Goal: Transaction & Acquisition: Purchase product/service

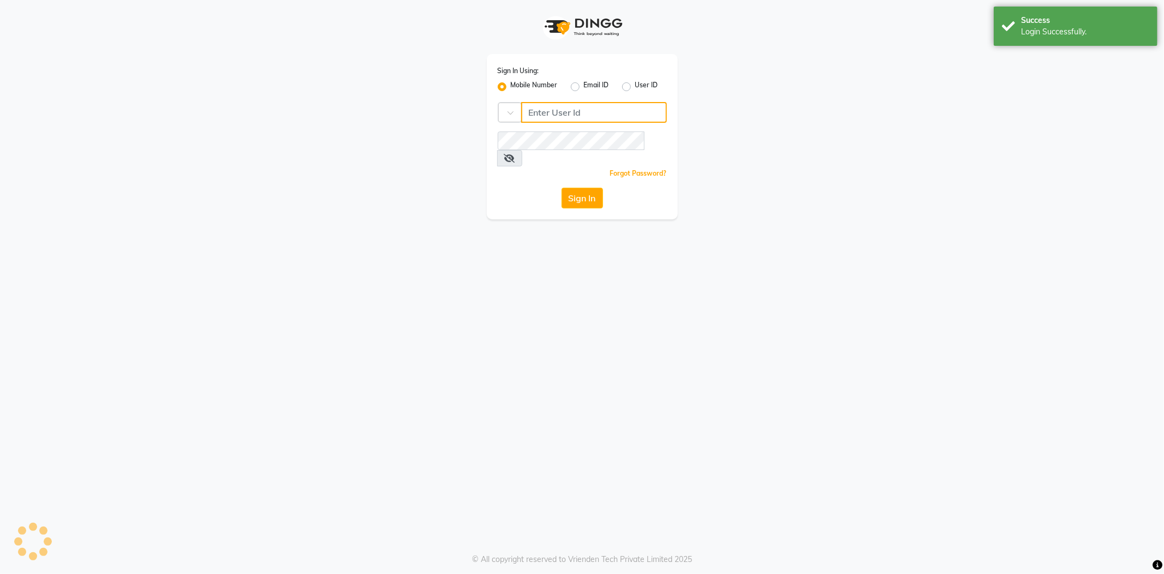
type input "8600687890"
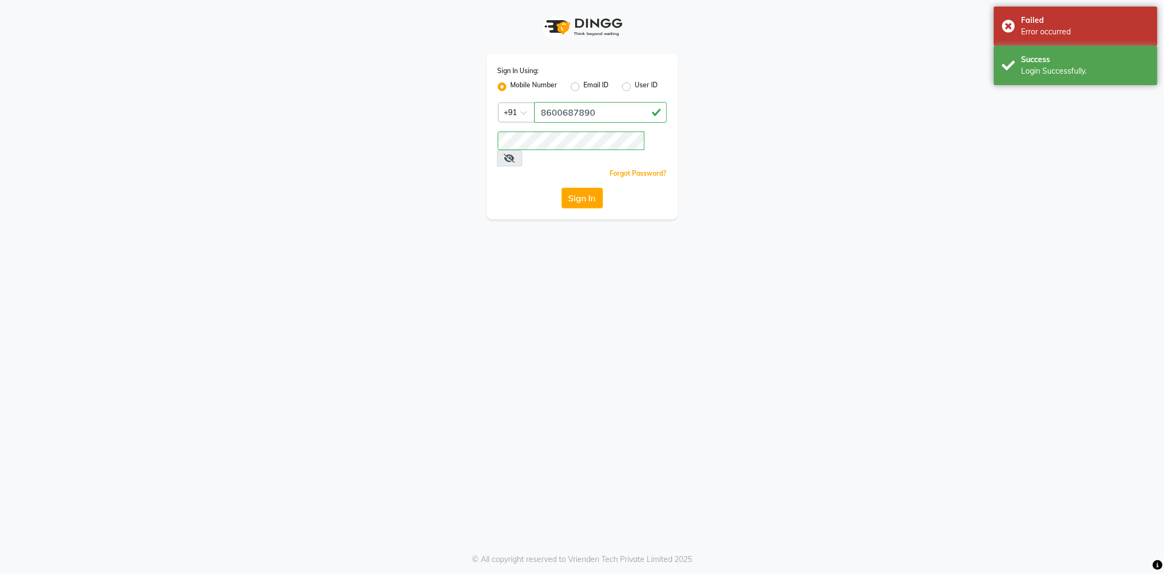
click at [588, 162] on div "Sign In Using: Mobile Number Email ID User ID Country Code × +91 8600687890 Rem…" at bounding box center [582, 136] width 191 height 165
click at [581, 188] on button "Sign In" at bounding box center [581, 198] width 41 height 21
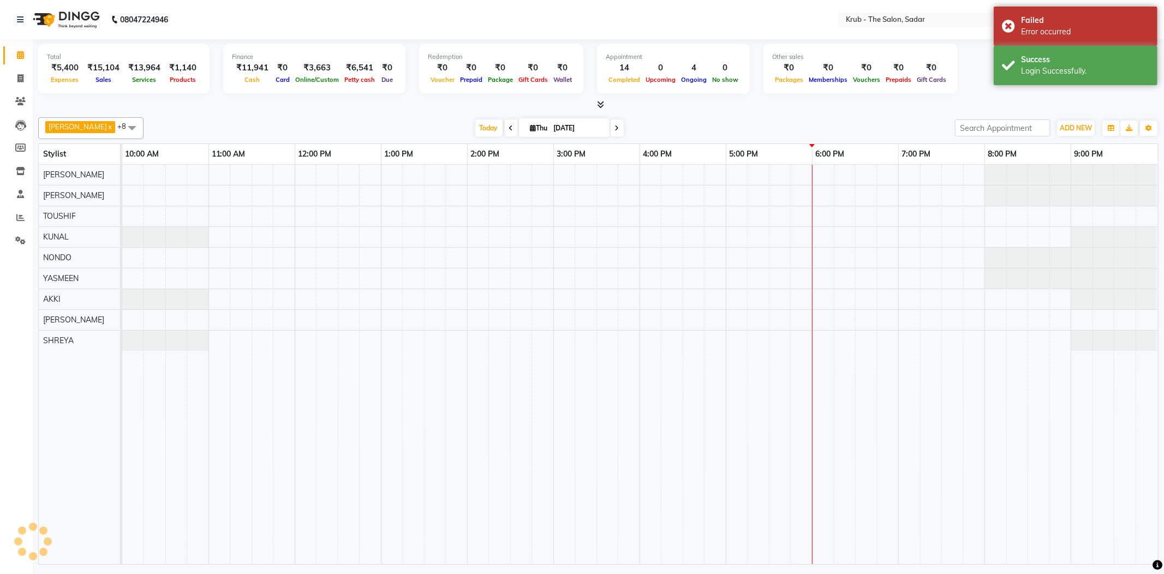
select select "en"
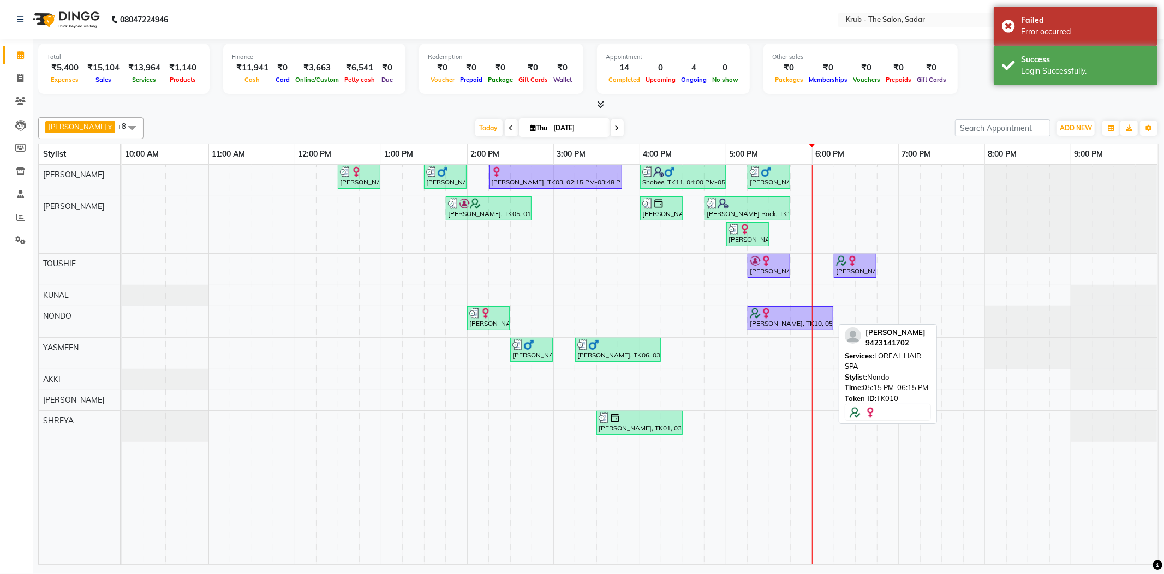
click at [782, 321] on div "[PERSON_NAME], TK10, 05:15 PM-06:15 PM, LOREAL HAIR SPA" at bounding box center [790, 318] width 83 height 21
select select "1"
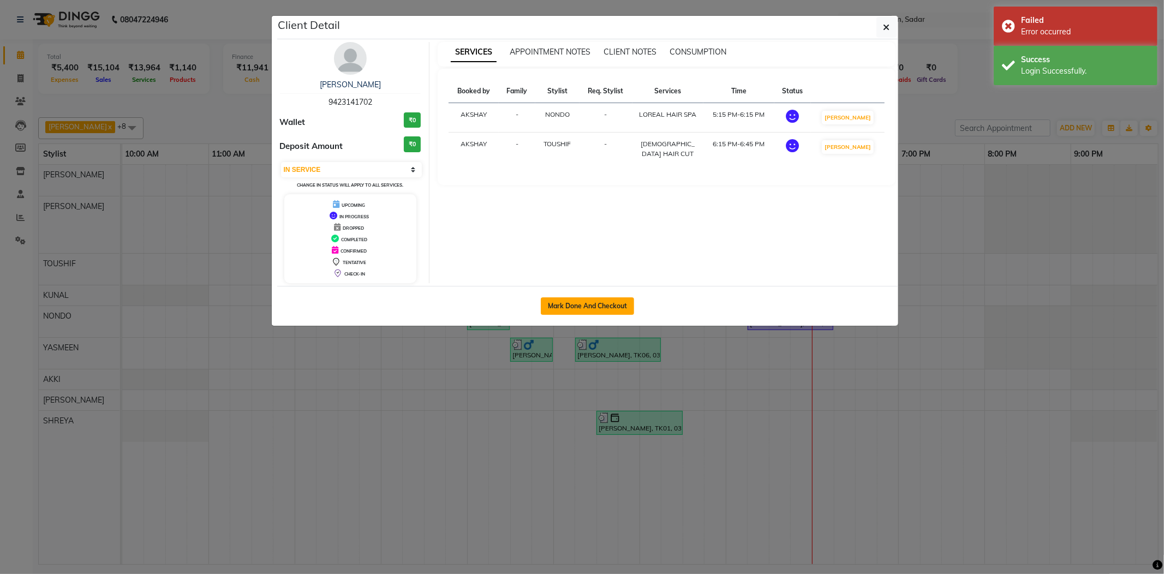
click at [589, 313] on button "Mark Done And Checkout" at bounding box center [587, 305] width 93 height 17
select select "service"
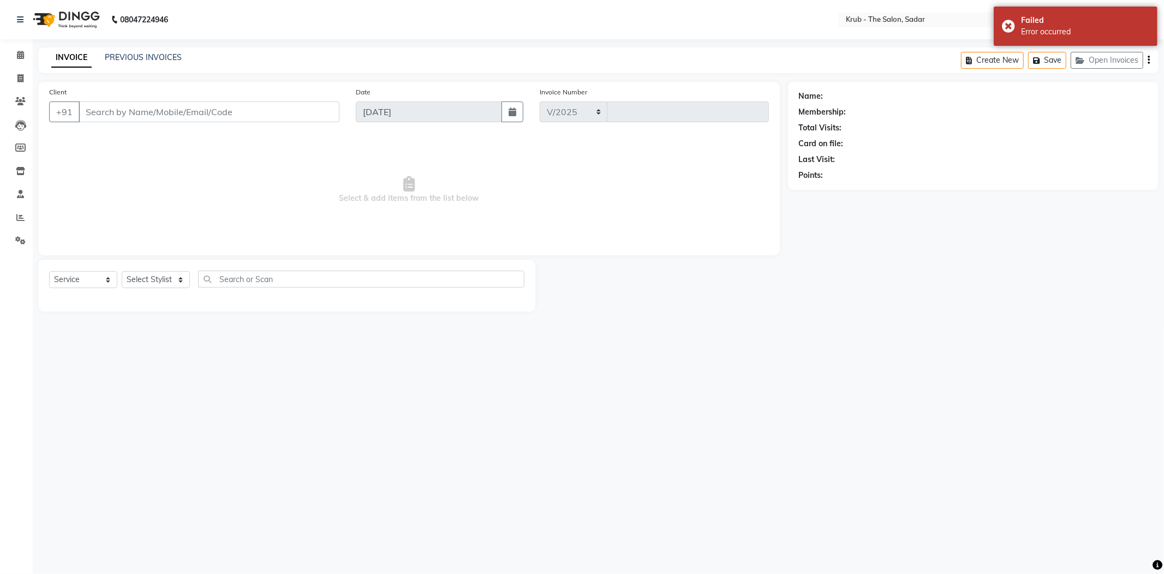
select select "4449"
type input "2157"
type input "9423141702"
select select "46188"
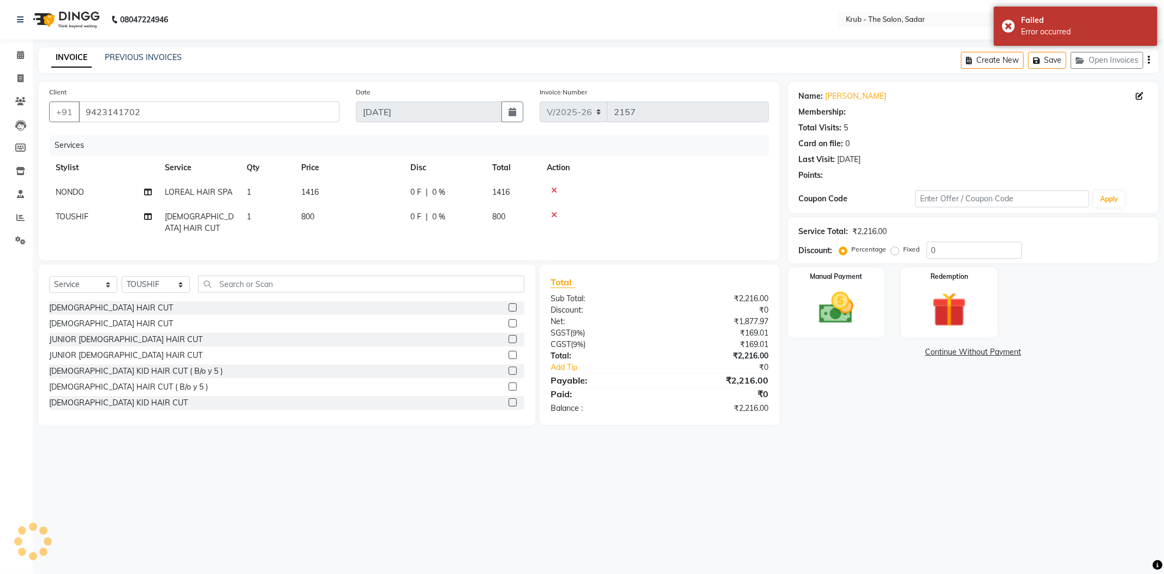
select select "1: Object"
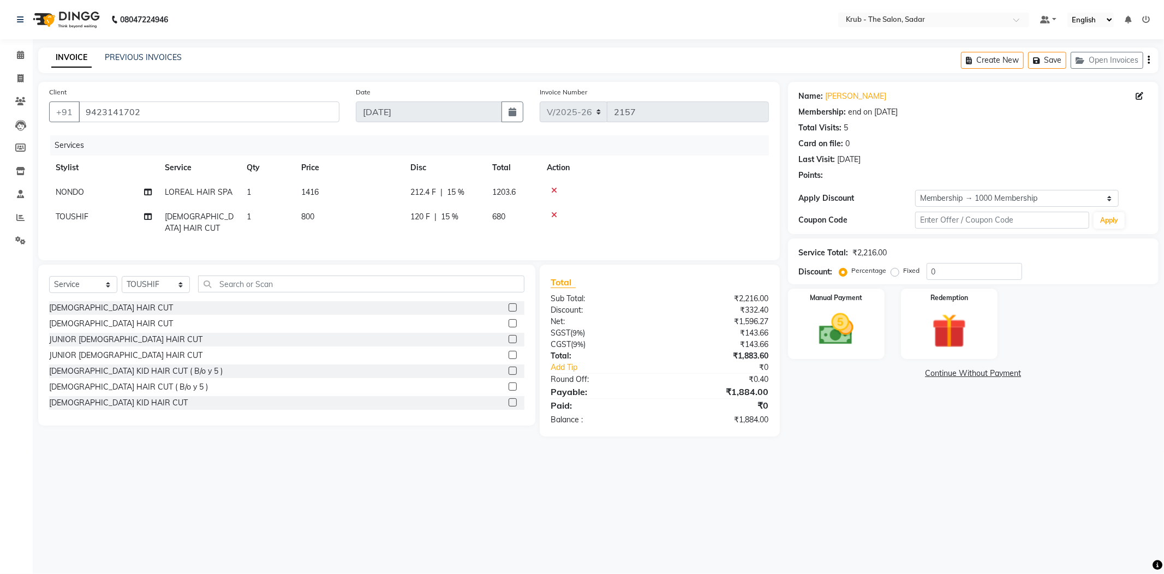
type input "15"
click at [348, 180] on td "1416" at bounding box center [349, 192] width 109 height 25
select select "24986"
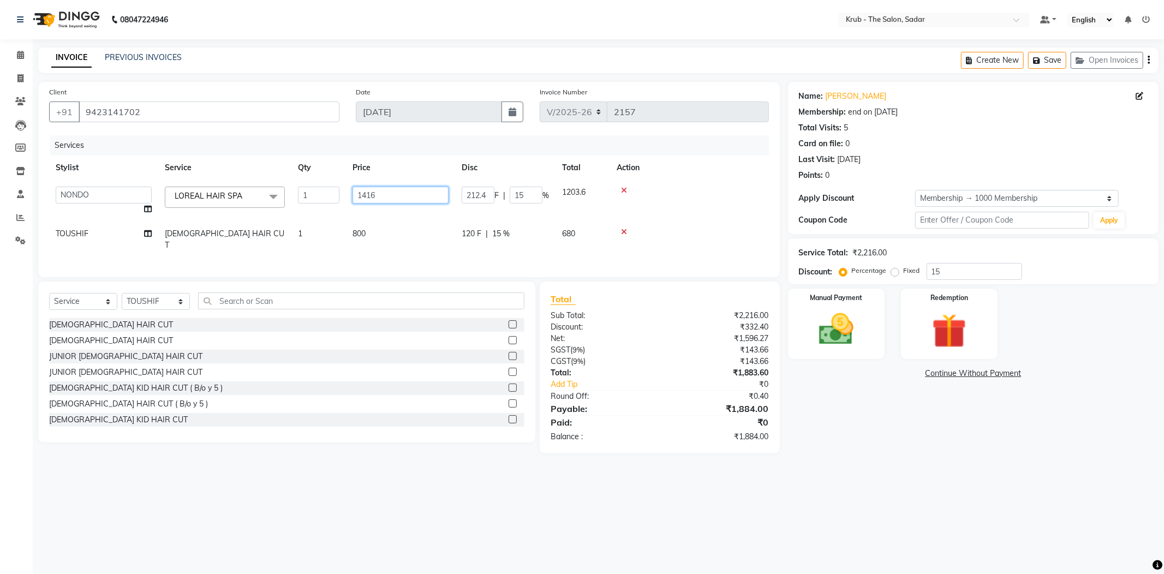
click at [316, 180] on tr "AKASH AKKI AKSHAY Andreas GURVEER Krub Reception KUNAL NONDO RAJESH SHREYA TOUS…" at bounding box center [409, 200] width 720 height 41
type input "1500"
click at [416, 156] on tr "Stylist Service Qty Price Disc Total Action" at bounding box center [409, 168] width 720 height 25
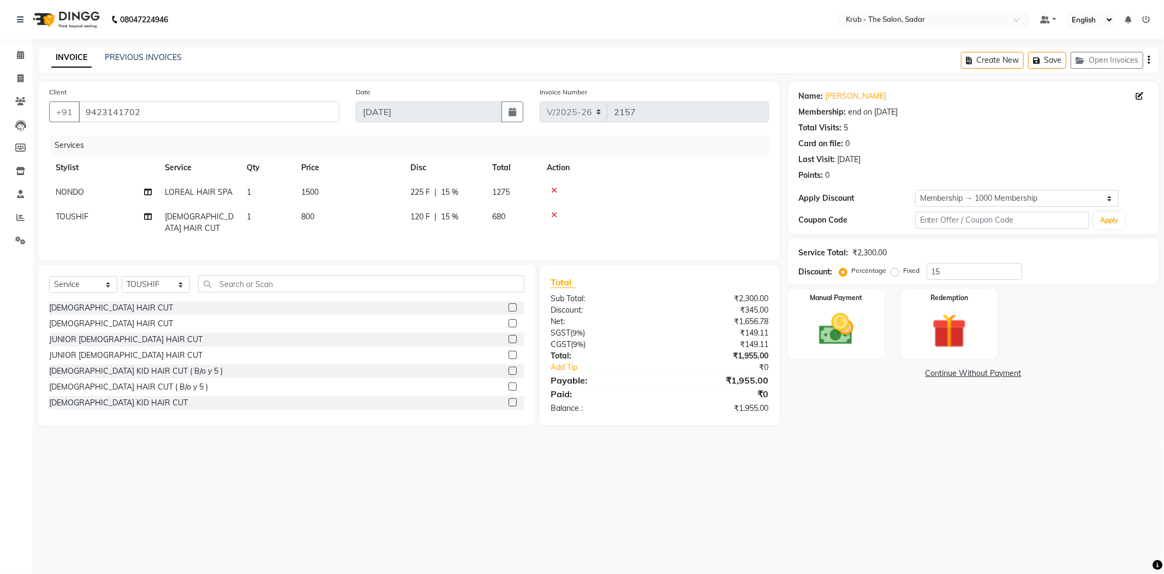
click at [68, 212] on span "TOUSHIF" at bounding box center [72, 217] width 33 height 10
select select "46188"
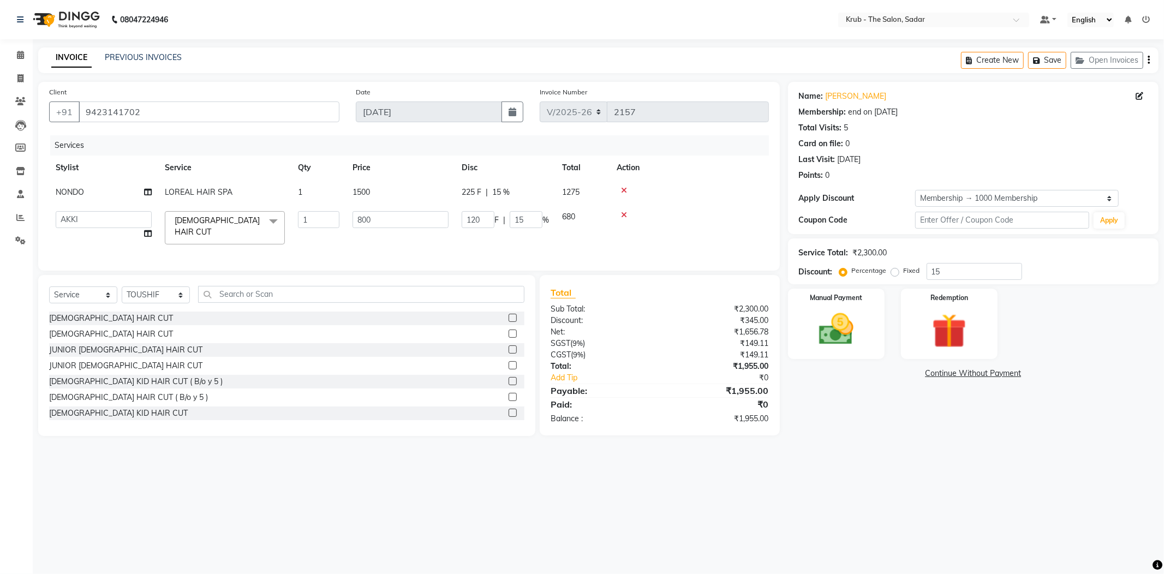
select select "89642"
drag, startPoint x: 408, startPoint y: 204, endPoint x: 402, endPoint y: 170, distance: 34.5
click at [406, 205] on td "800" at bounding box center [400, 228] width 109 height 46
click at [402, 164] on th "Price" at bounding box center [400, 168] width 109 height 25
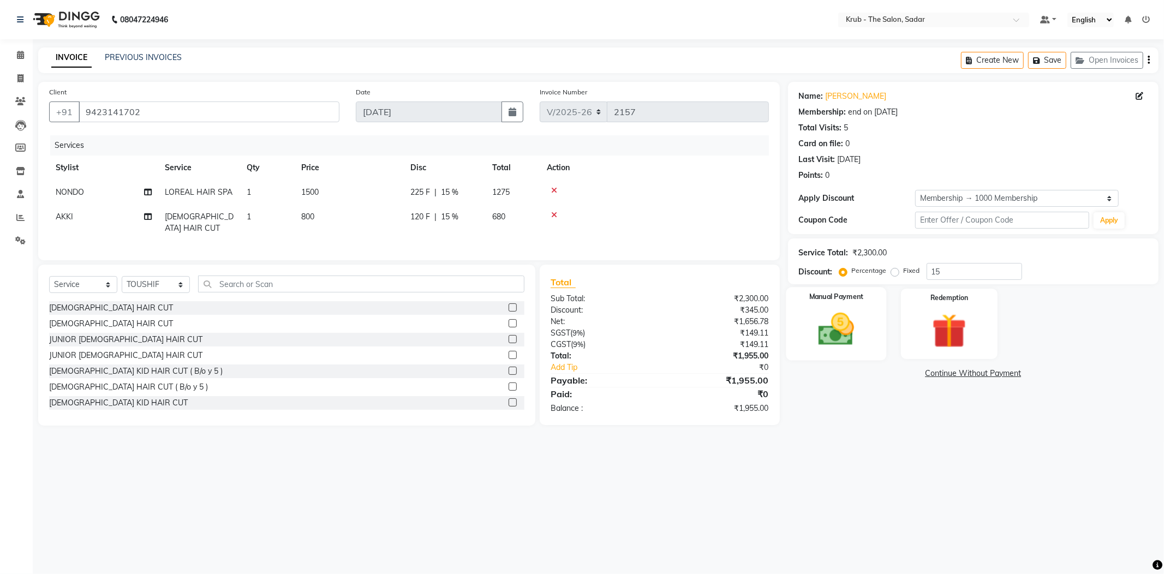
click at [840, 334] on div "Manual Payment" at bounding box center [836, 323] width 100 height 73
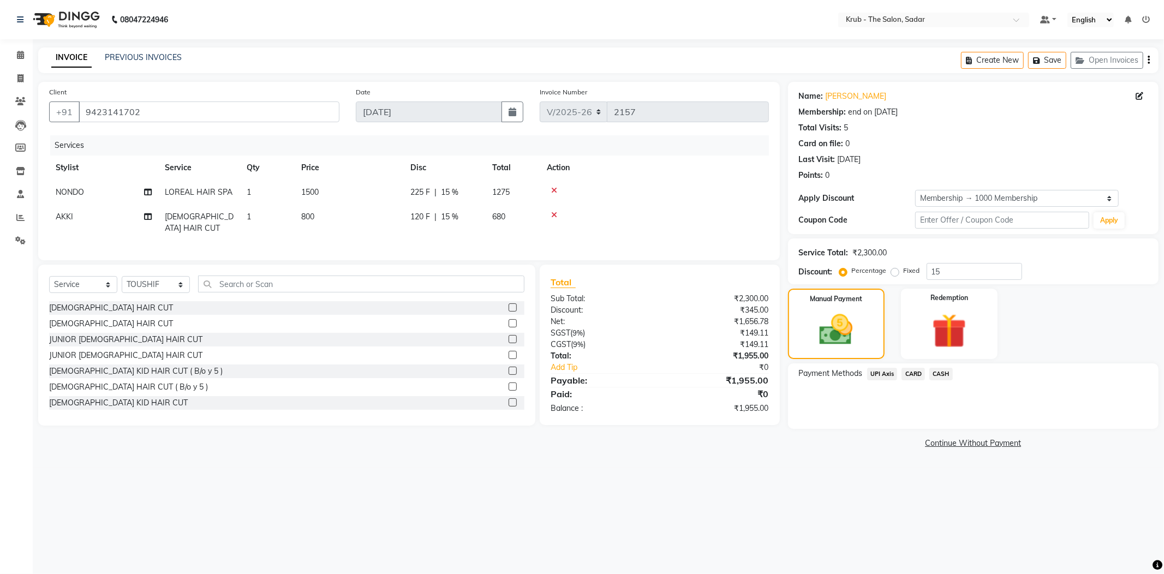
click at [948, 368] on span "CASH" at bounding box center [940, 374] width 23 height 13
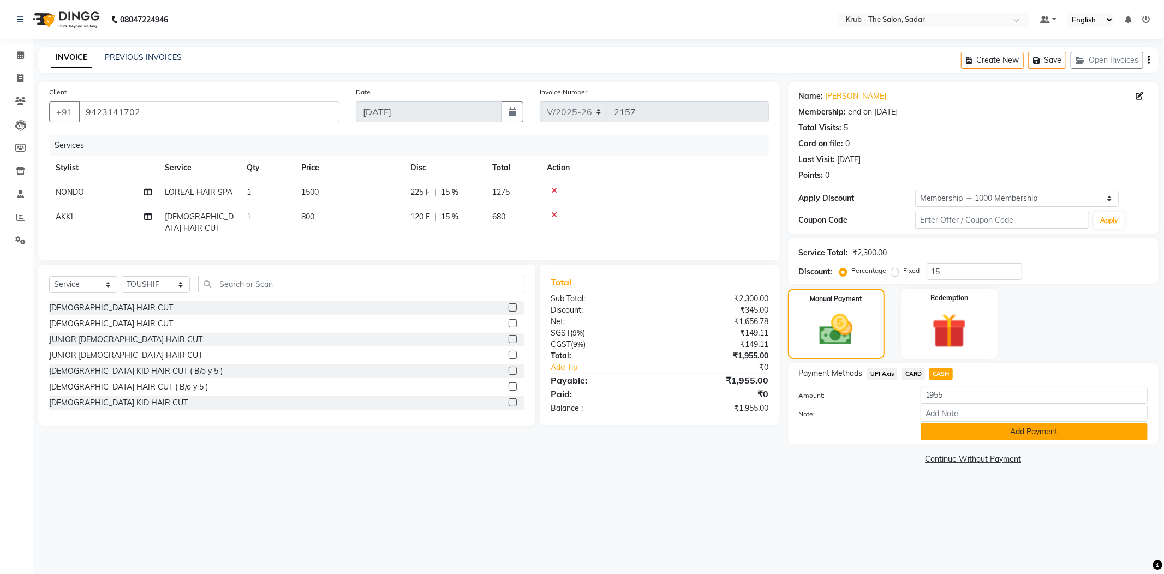
click at [941, 423] on button "Add Payment" at bounding box center [1033, 431] width 227 height 17
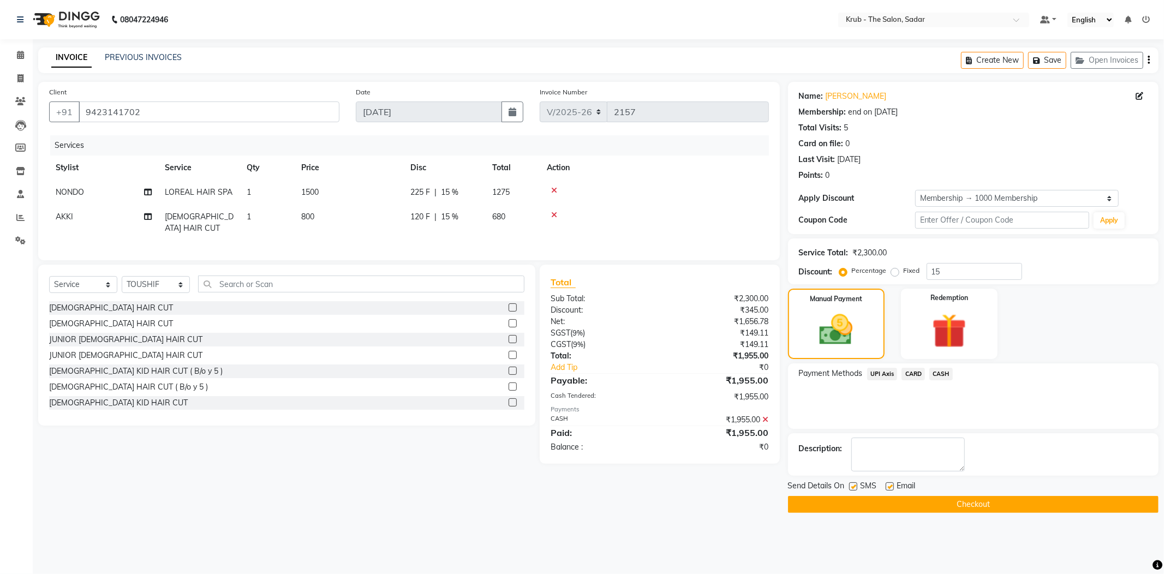
click at [851, 482] on label at bounding box center [853, 486] width 8 height 8
click at [851, 483] on input "checkbox" at bounding box center [852, 486] width 7 height 7
checkbox input "false"
click at [889, 482] on label at bounding box center [890, 486] width 8 height 8
click at [889, 483] on input "checkbox" at bounding box center [889, 486] width 7 height 7
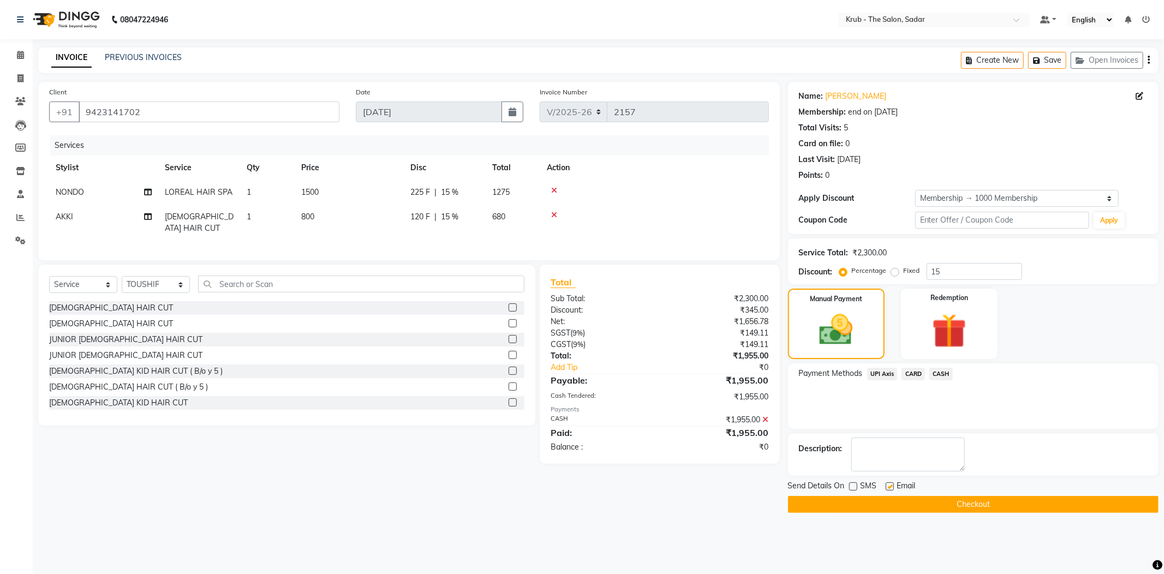
checkbox input "false"
click at [902, 496] on button "Checkout" at bounding box center [973, 504] width 370 height 17
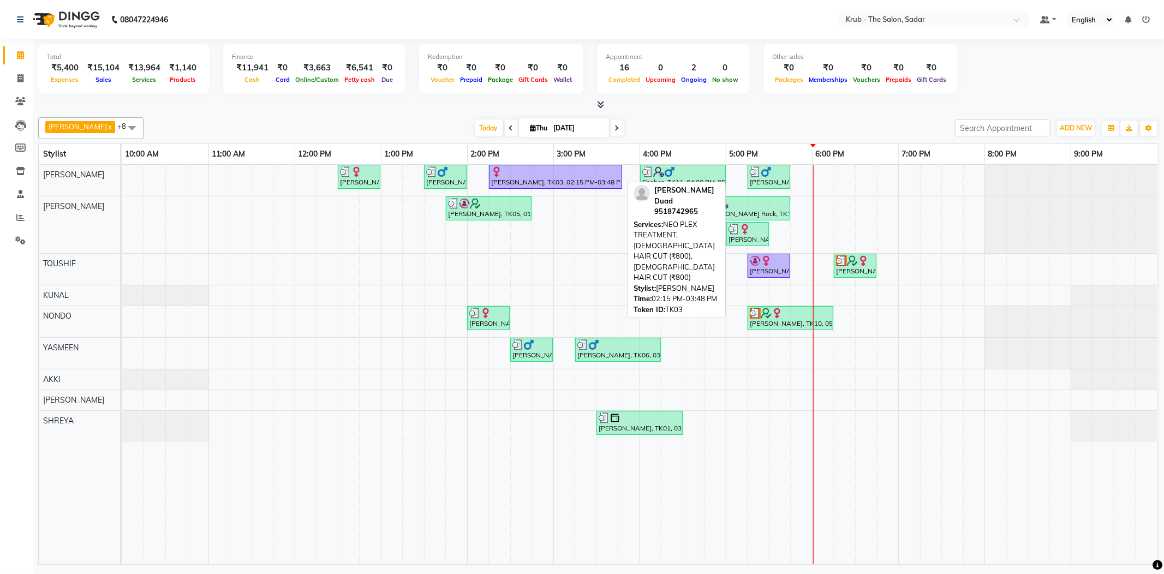
click at [577, 171] on div at bounding box center [555, 171] width 129 height 11
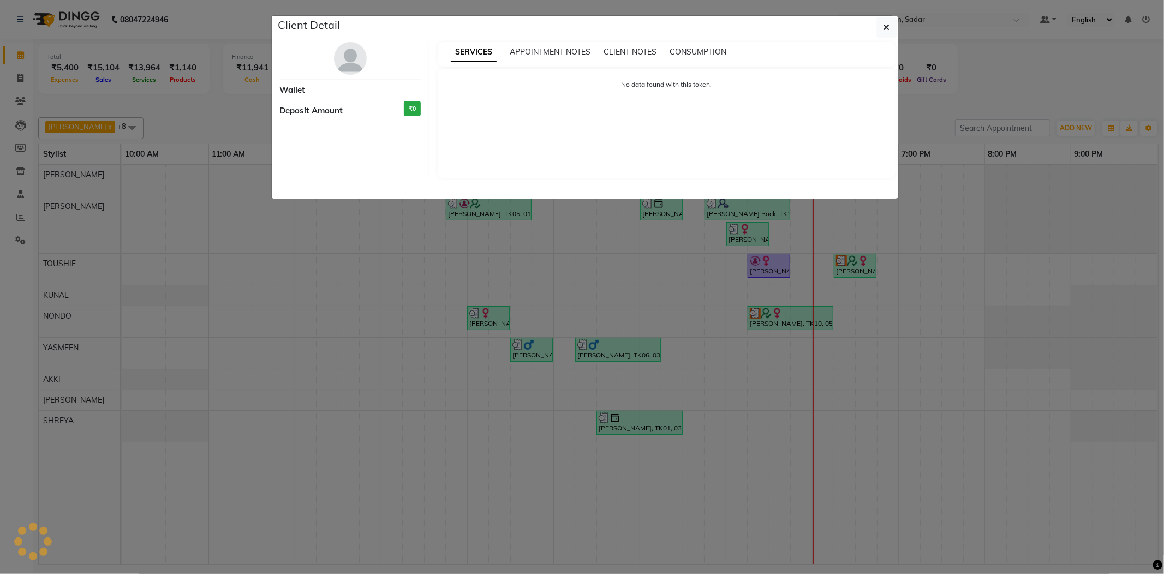
select select "1"
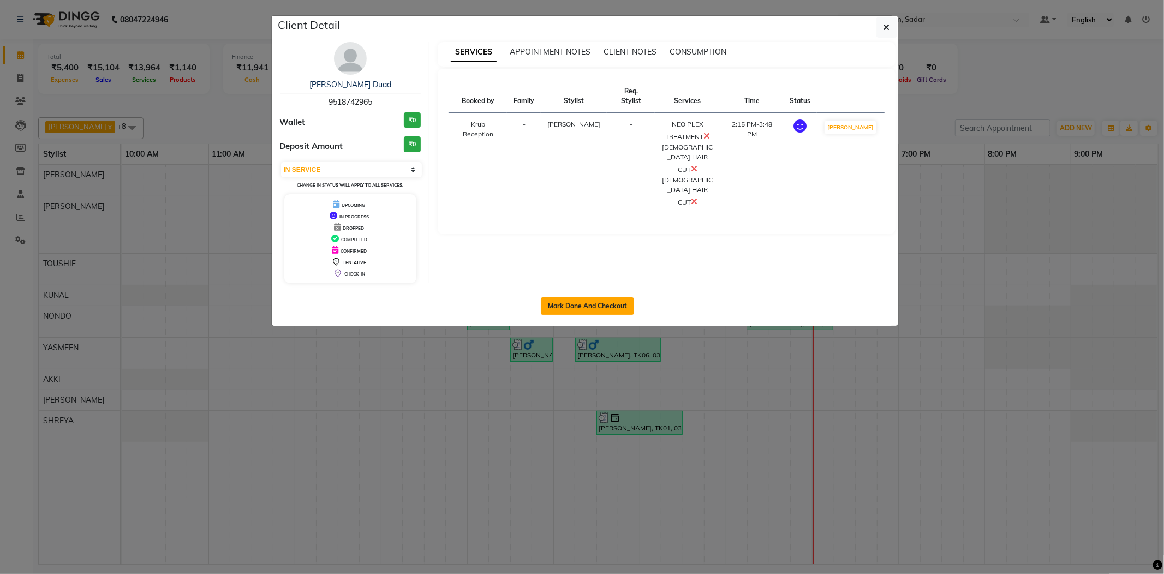
click at [587, 306] on button "Mark Done And Checkout" at bounding box center [587, 305] width 93 height 17
select select "4449"
select select "service"
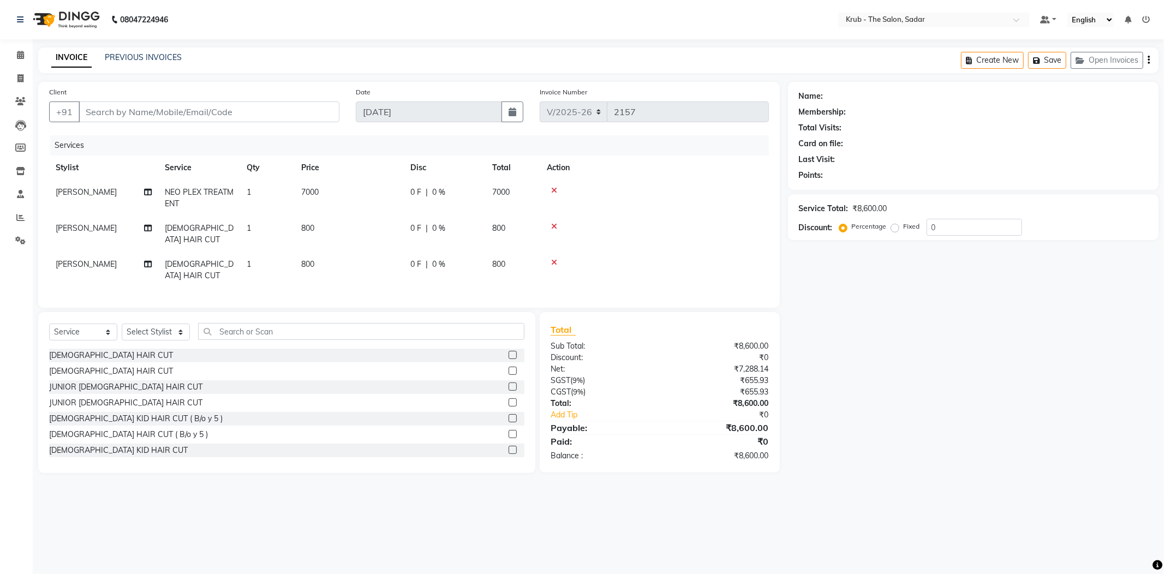
type input "9518742965"
select select "24979"
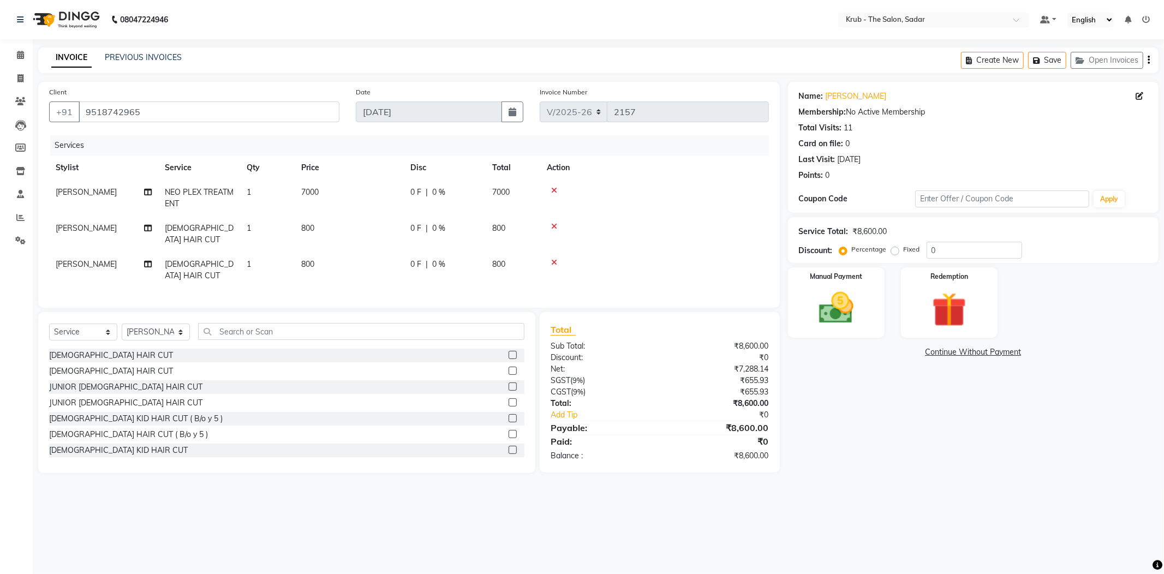
click at [381, 180] on td "7000" at bounding box center [349, 198] width 109 height 36
select select "24979"
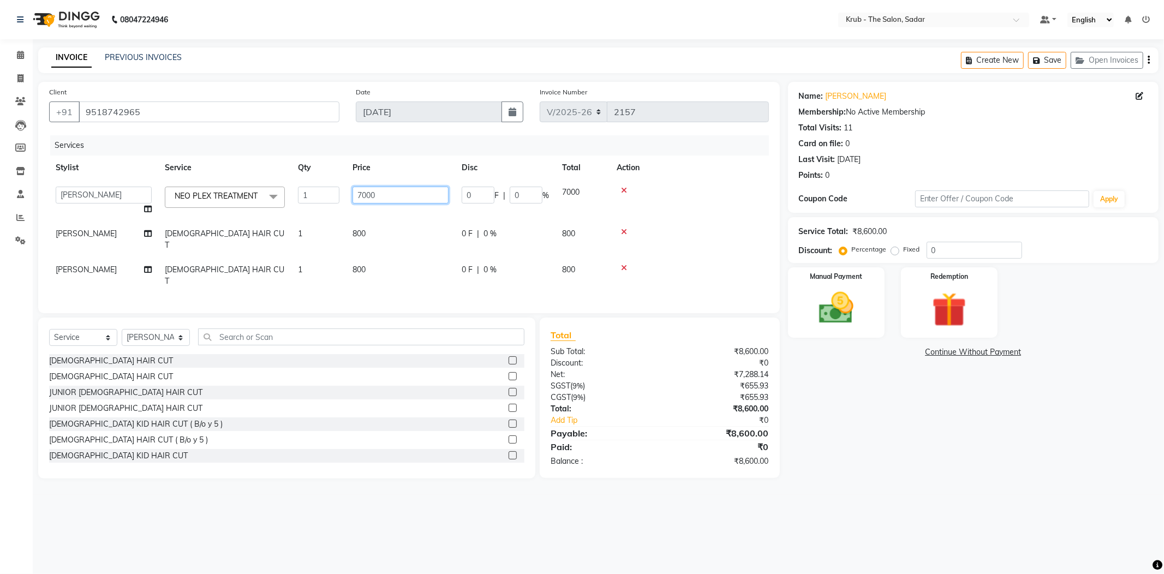
drag, startPoint x: 381, startPoint y: 175, endPoint x: 345, endPoint y: 184, distance: 37.1
click at [346, 184] on td "7000" at bounding box center [400, 200] width 109 height 41
type input "4000"
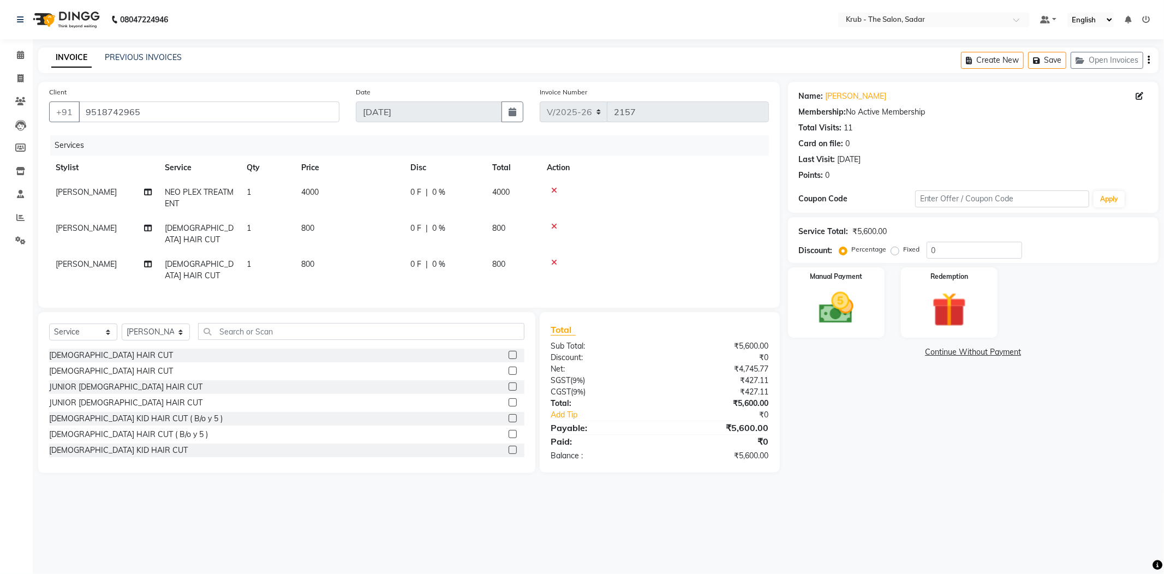
click at [426, 156] on tr "Stylist Service Qty Price Disc Total Action" at bounding box center [409, 168] width 720 height 25
click at [551, 223] on icon at bounding box center [554, 227] width 6 height 8
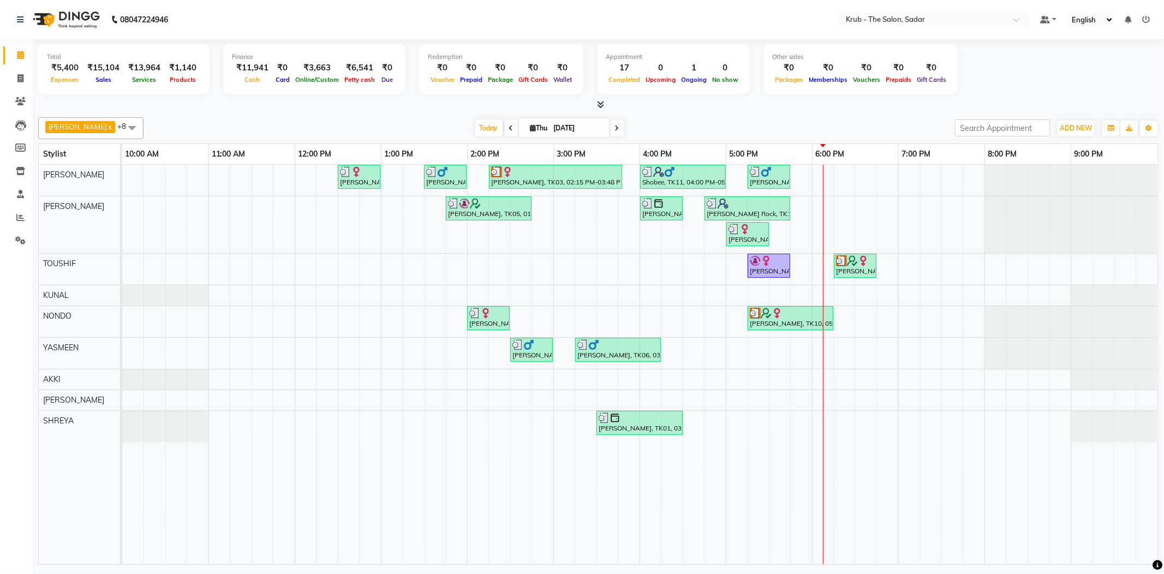
click at [599, 100] on icon at bounding box center [600, 104] width 7 height 8
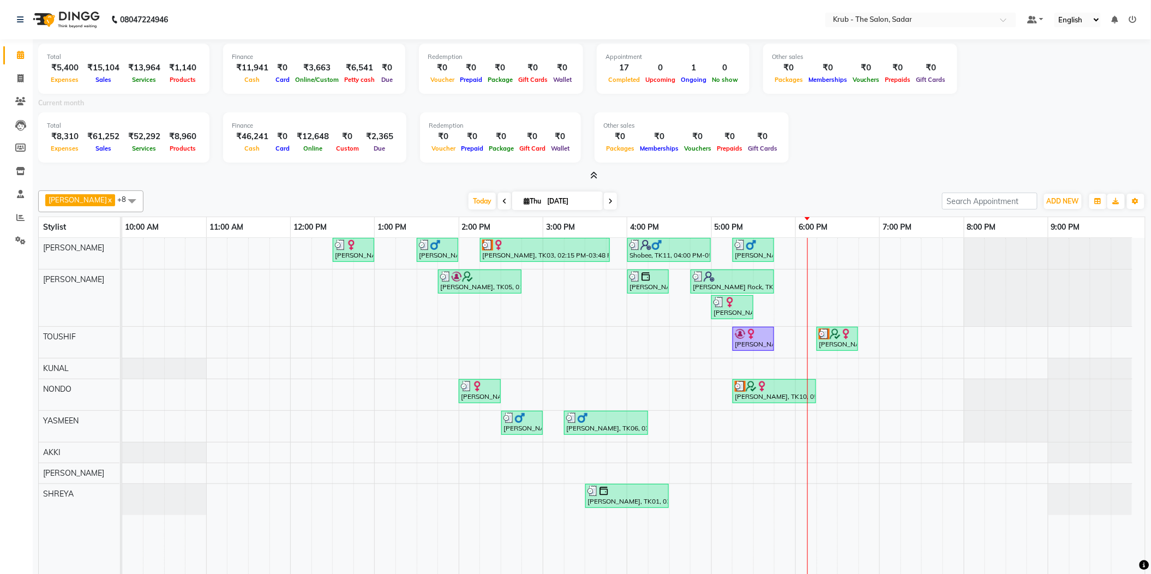
click at [591, 171] on icon at bounding box center [594, 175] width 7 height 8
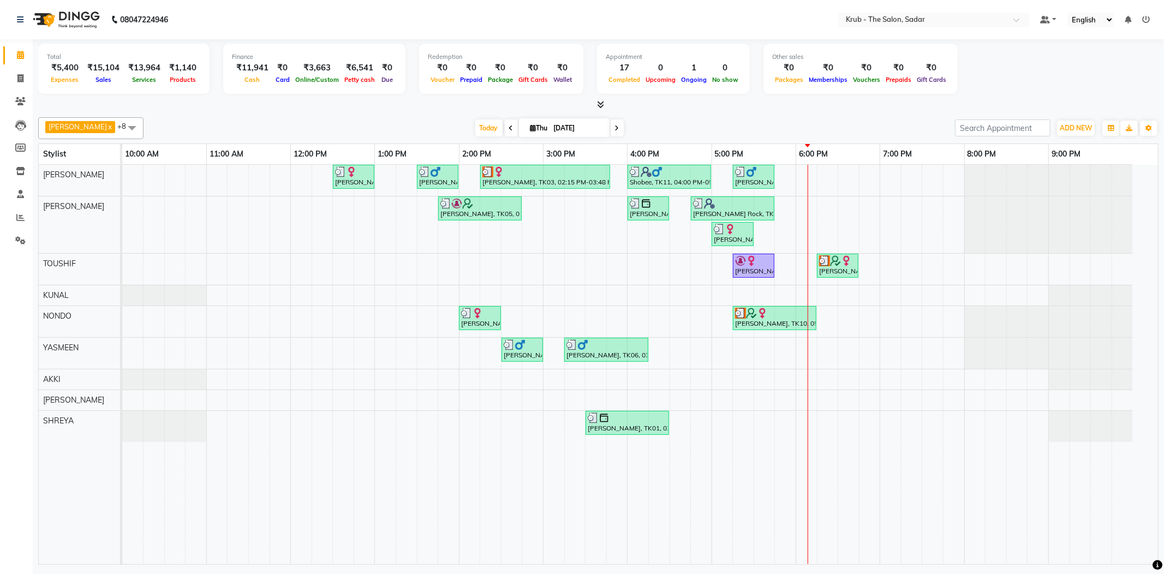
click at [615, 125] on icon at bounding box center [617, 128] width 4 height 7
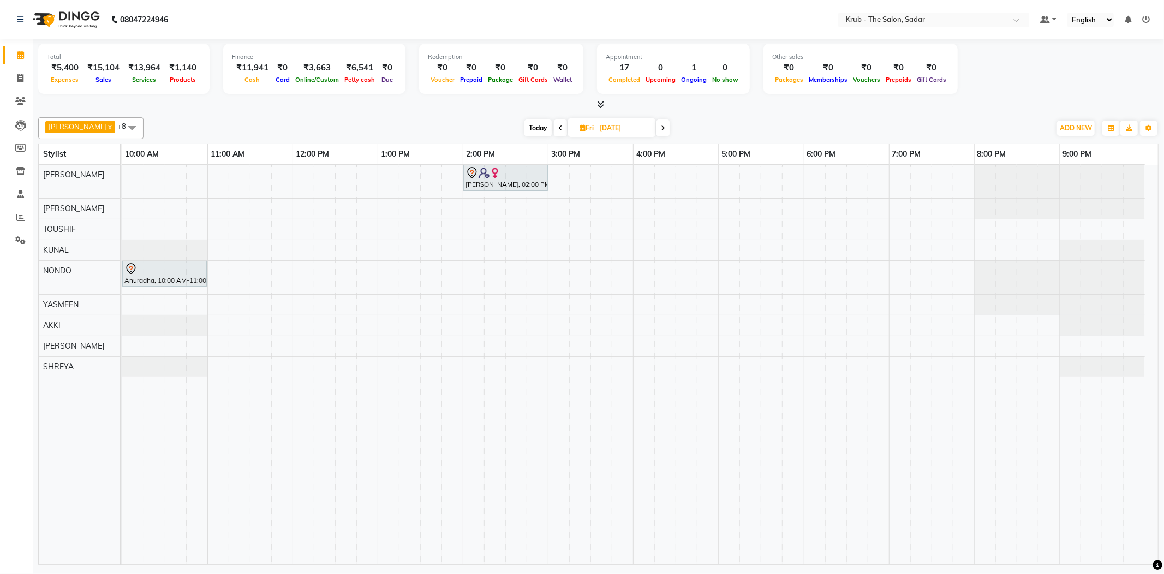
click at [558, 125] on icon at bounding box center [560, 128] width 4 height 7
type input "[DATE]"
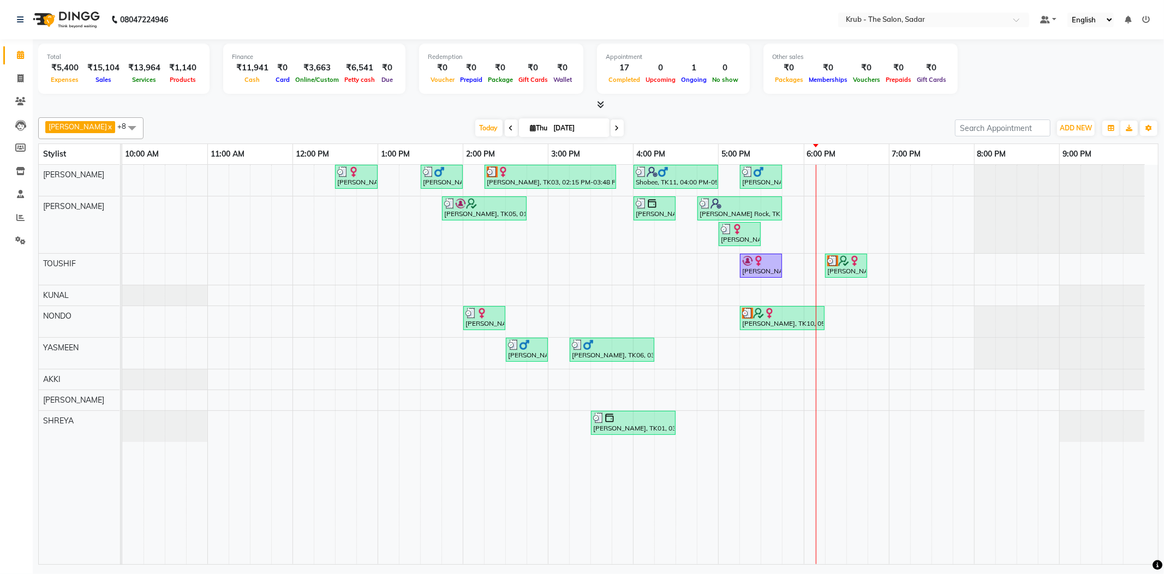
click at [551, 123] on input "[DATE]" at bounding box center [578, 128] width 55 height 16
select select "9"
select select "2025"
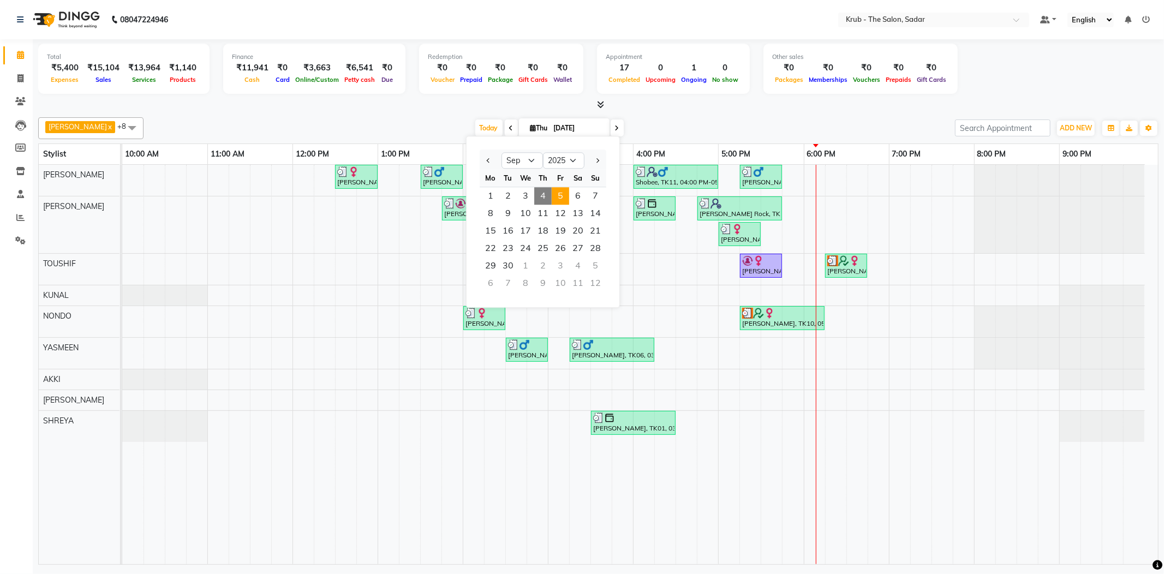
click at [552, 192] on span "5" at bounding box center [560, 195] width 17 height 17
type input "05-09-2025"
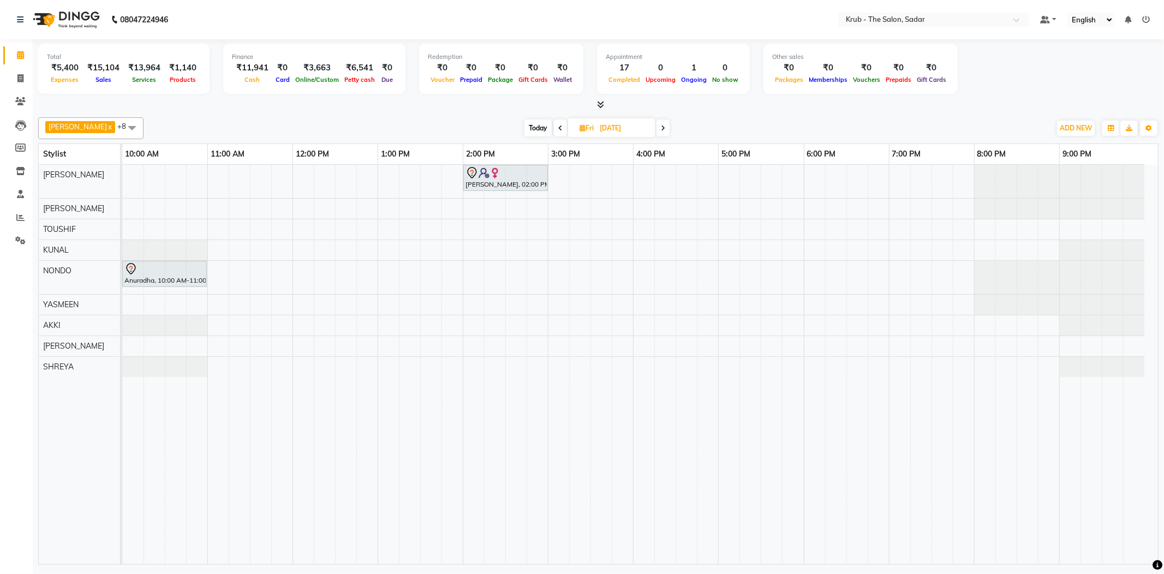
click at [596, 123] on input "05-09-2025" at bounding box center [623, 128] width 55 height 16
select select "9"
select select "2025"
click at [619, 188] on span "6" at bounding box center [627, 195] width 17 height 17
type input "06-09-2025"
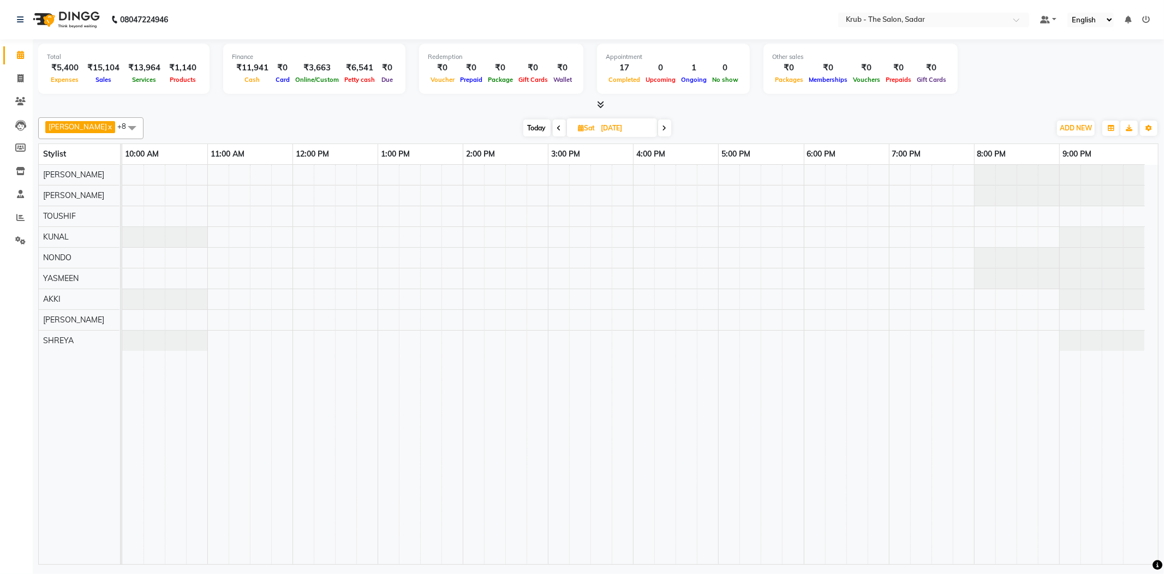
click at [598, 121] on input "06-09-2025" at bounding box center [625, 128] width 55 height 16
select select "9"
select select "2025"
click at [637, 181] on div "Su" at bounding box center [645, 177] width 17 height 17
click at [637, 187] on span "7" at bounding box center [645, 195] width 17 height 17
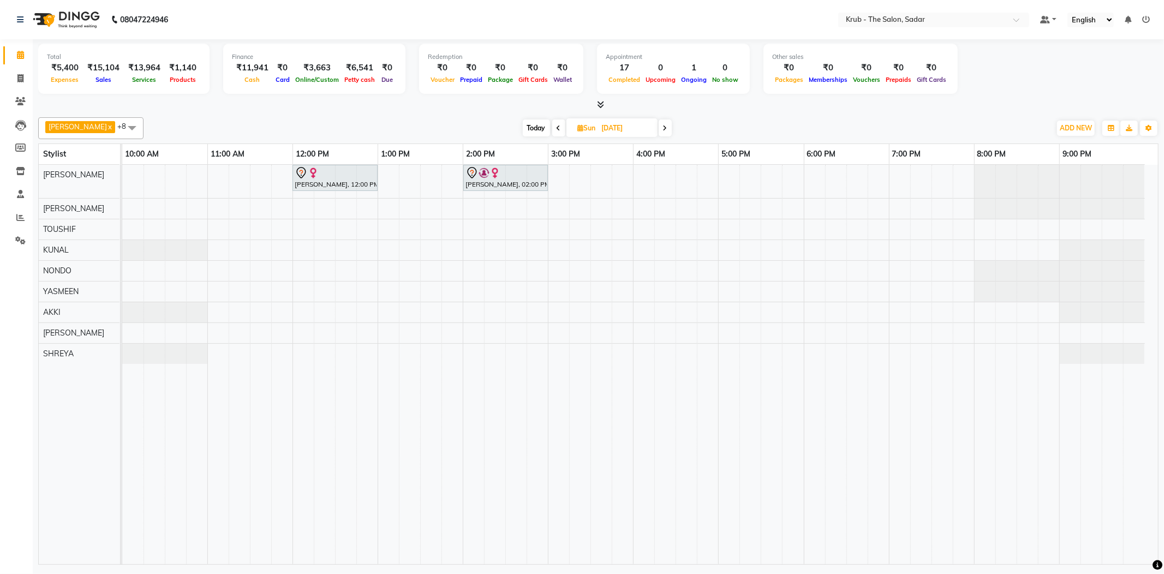
click at [663, 125] on icon at bounding box center [665, 128] width 4 height 7
type input "08-09-2025"
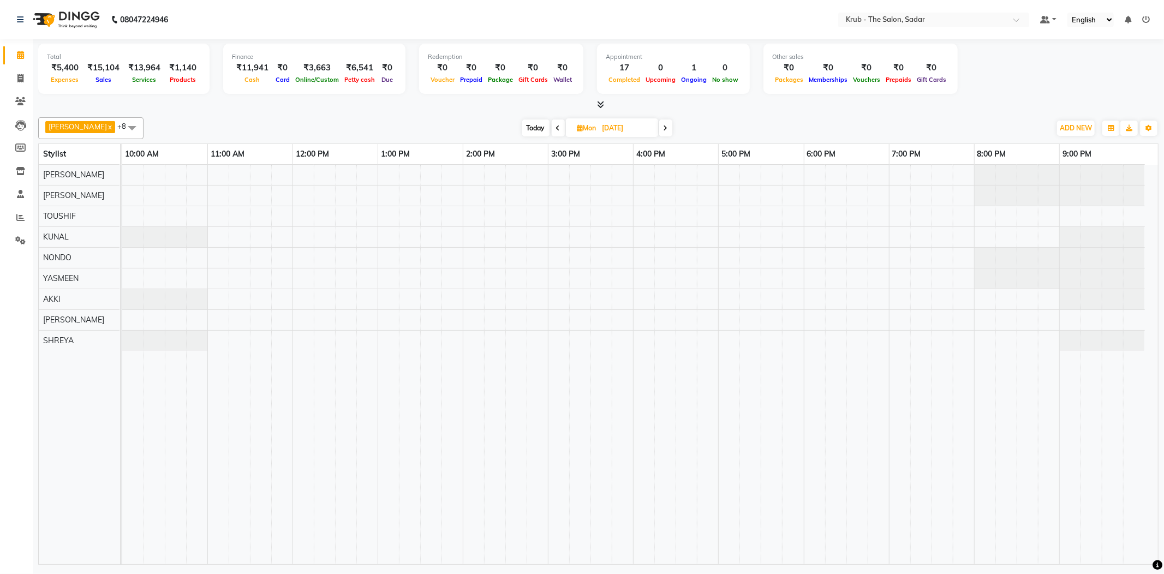
click at [608, 133] on input "08-09-2025" at bounding box center [626, 128] width 55 height 16
select select "9"
select select "2025"
click at [587, 187] on span "4" at bounding box center [595, 195] width 17 height 17
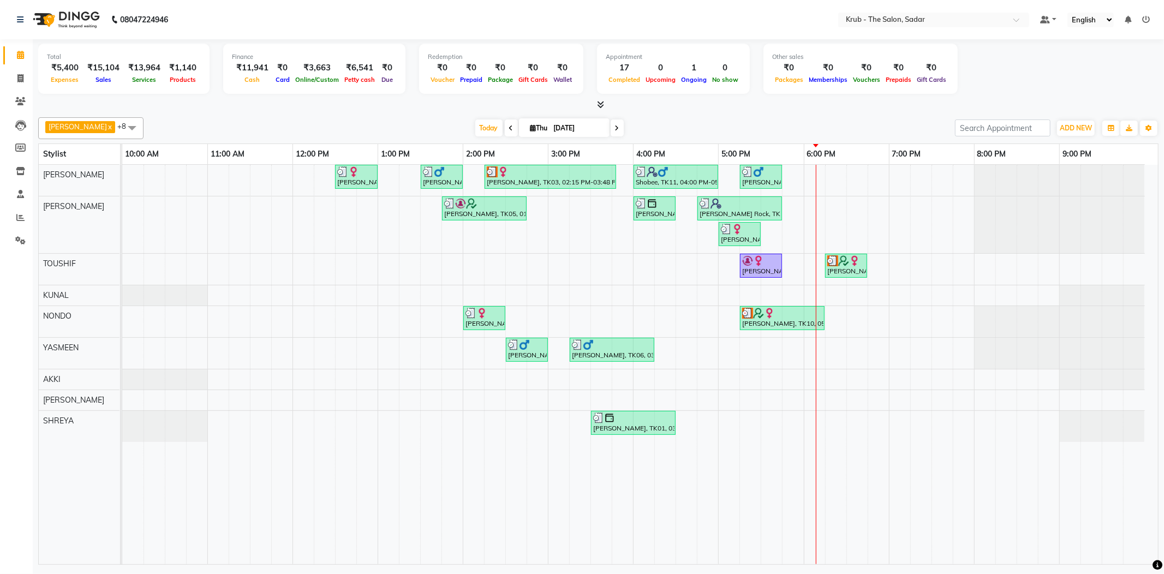
click at [505, 127] on span at bounding box center [511, 127] width 13 height 17
type input "03-09-2025"
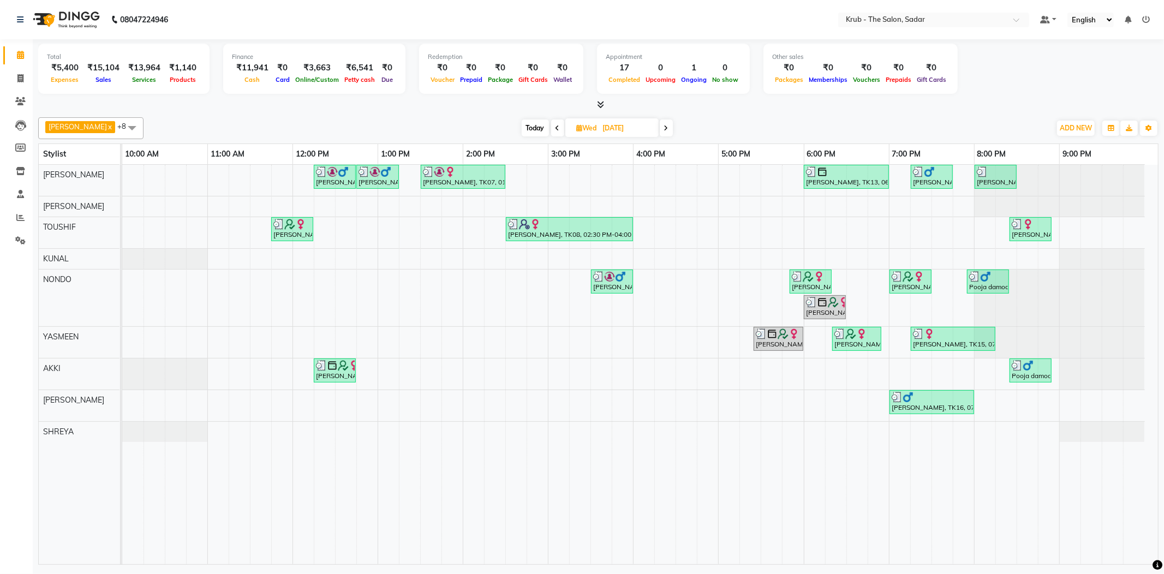
click at [606, 122] on input "03-09-2025" at bounding box center [627, 128] width 55 height 16
select select "9"
select select "2025"
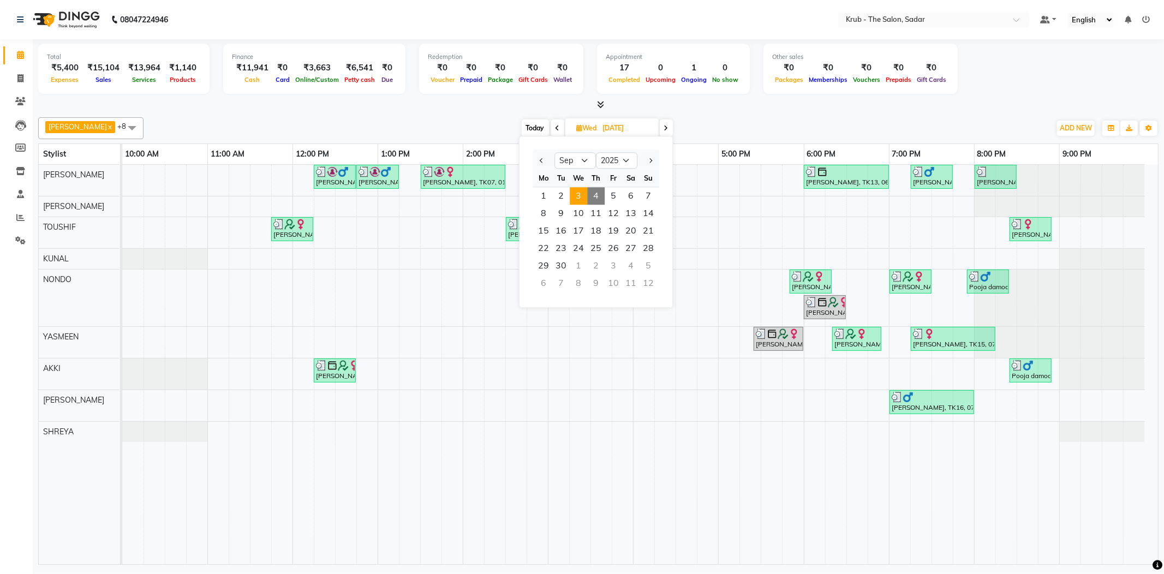
click at [589, 189] on span "4" at bounding box center [595, 195] width 17 height 17
type input "[DATE]"
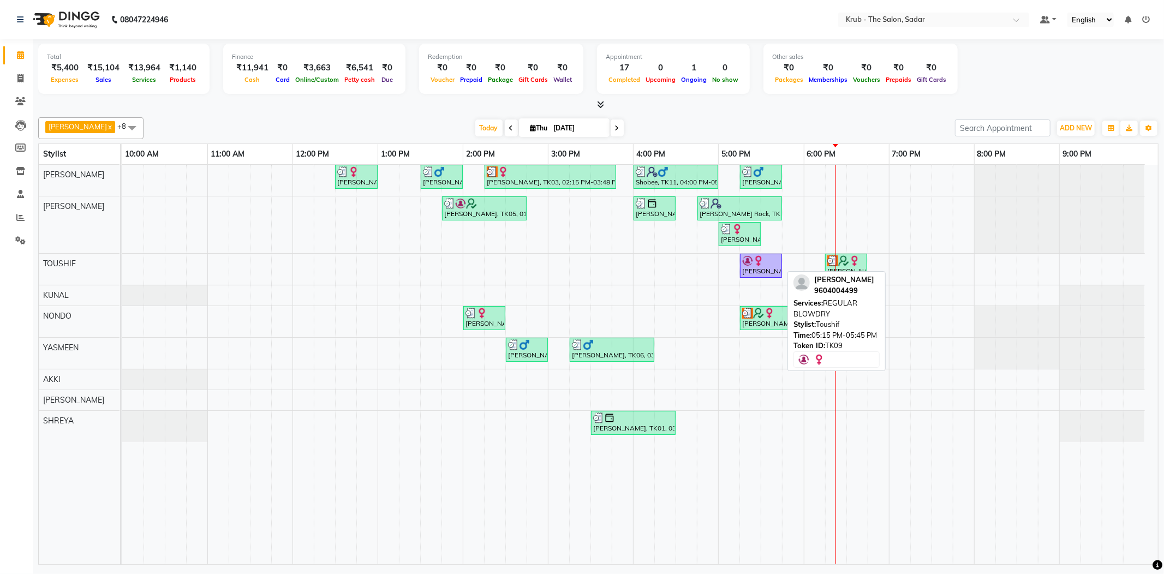
click at [763, 266] on div "[PERSON_NAME], TK09, 05:15 PM-05:45 PM, REGULAR BLOWDRY" at bounding box center [761, 265] width 40 height 21
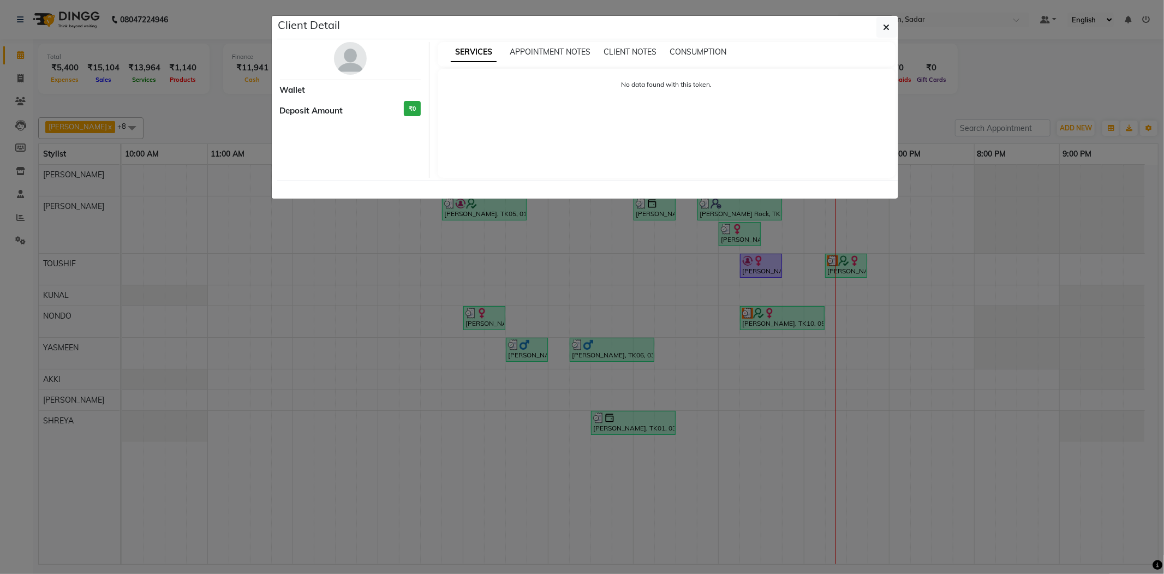
select select "1"
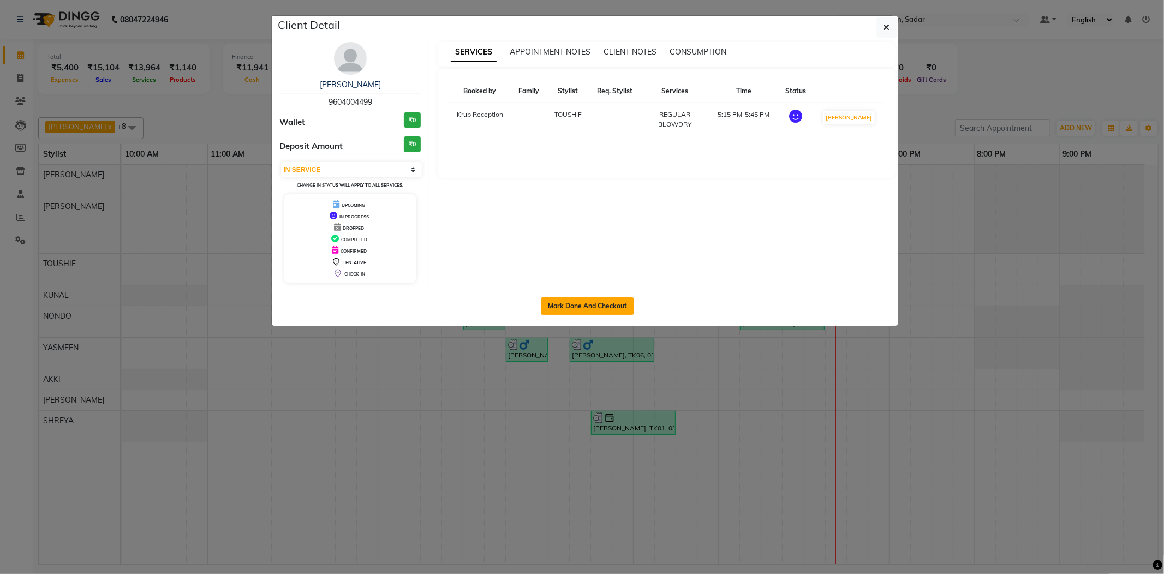
click at [618, 315] on button "Mark Done And Checkout" at bounding box center [587, 305] width 93 height 17
select select "service"
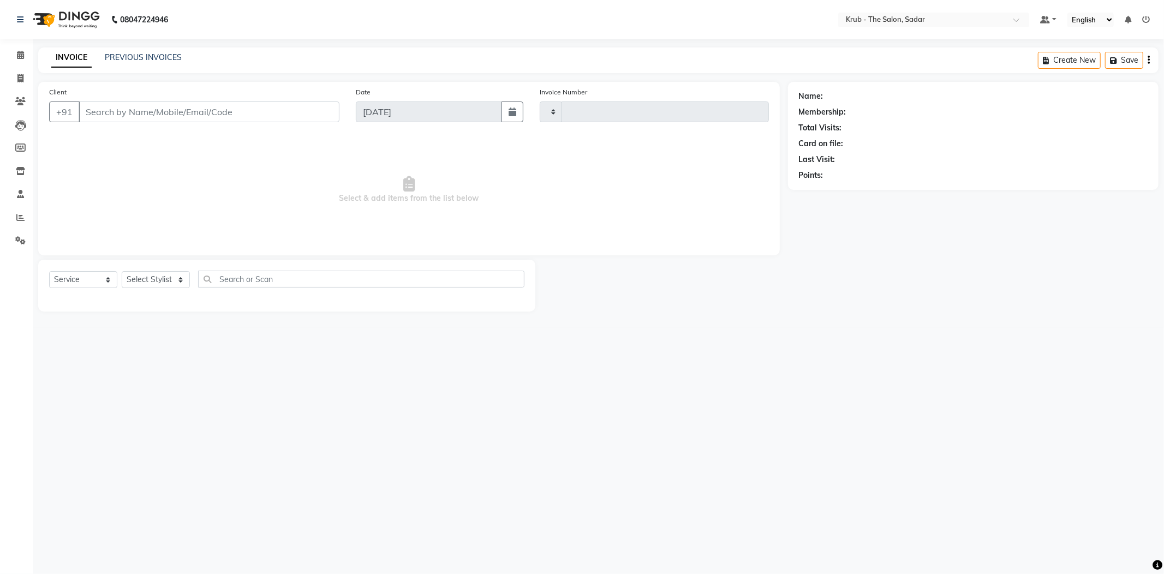
type input "2157"
select select "4449"
drag, startPoint x: 136, startPoint y: 265, endPoint x: 136, endPoint y: 273, distance: 8.2
click at [136, 271] on select "Select Stylist" at bounding box center [156, 279] width 68 height 17
type input "9604004499"
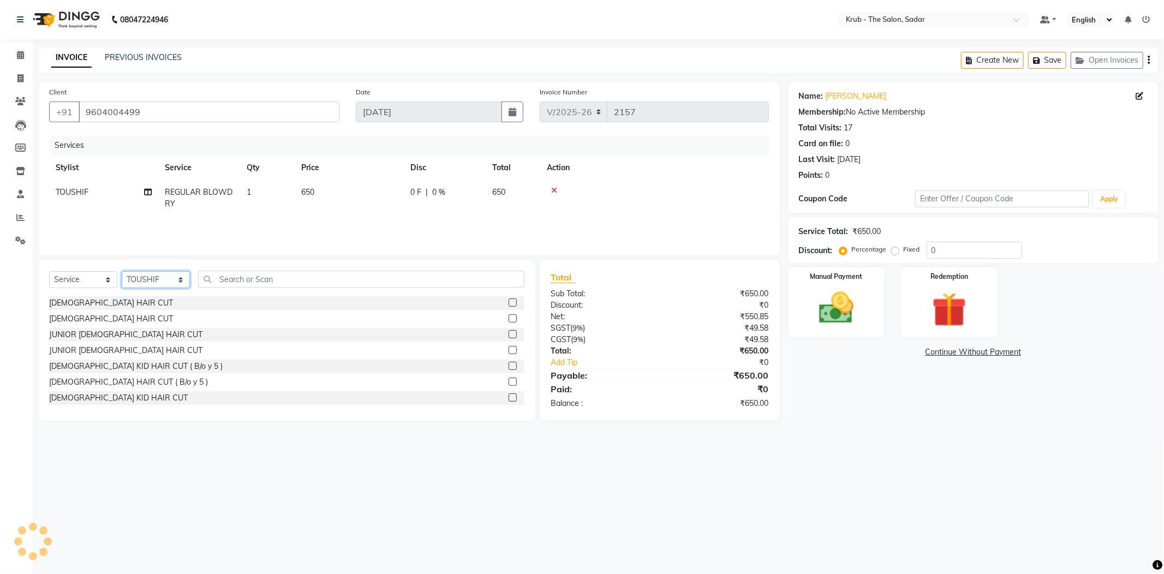
select select "24987"
click at [122, 271] on select "Select Stylist AKASH AKKI AKSHAY Andreas GURVEER Krub Reception KUNAL NONDO RAJ…" at bounding box center [156, 279] width 68 height 17
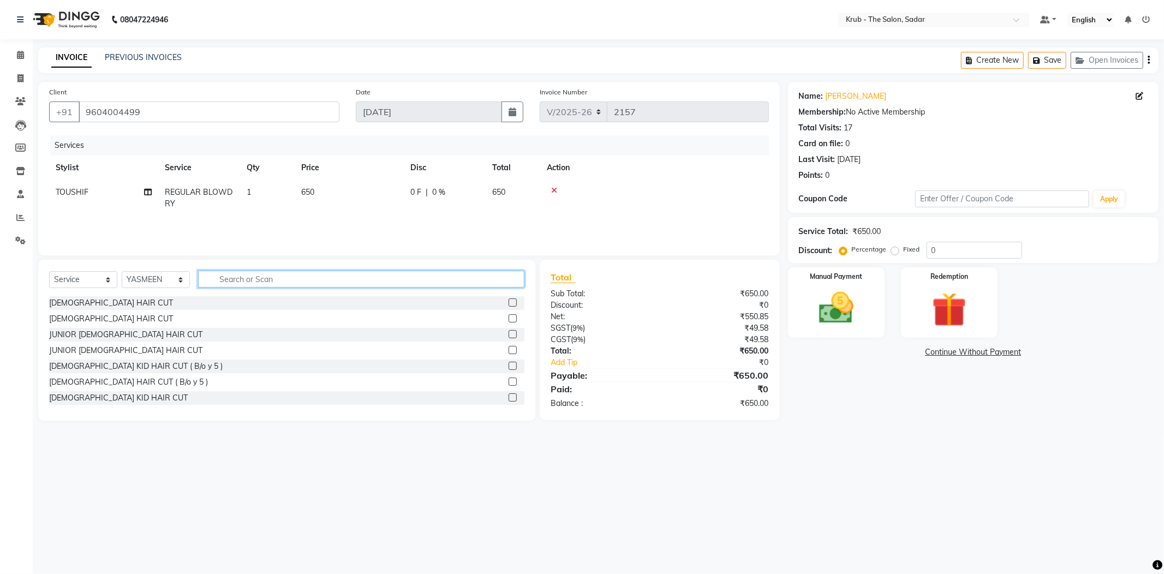
click at [280, 271] on input "text" at bounding box center [361, 279] width 326 height 17
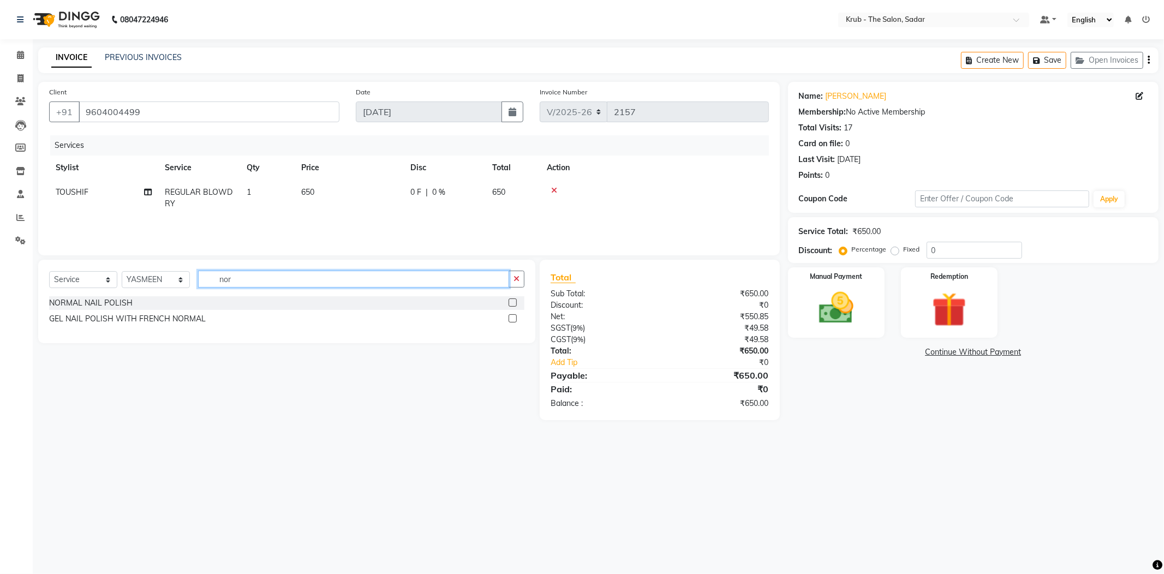
type input "nor"
click at [517, 298] on label at bounding box center [513, 302] width 8 height 8
click at [516, 300] on input "checkbox" at bounding box center [512, 303] width 7 height 7
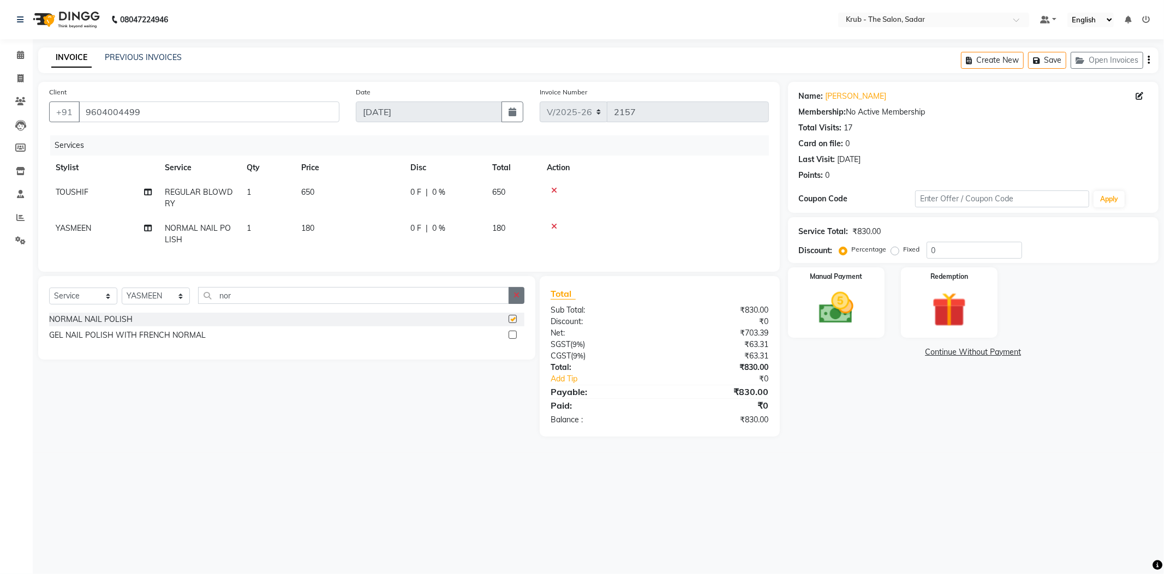
checkbox input "false"
drag, startPoint x: 860, startPoint y: 311, endPoint x: 860, endPoint y: 324, distance: 13.1
click at [859, 311] on img at bounding box center [836, 308] width 58 height 41
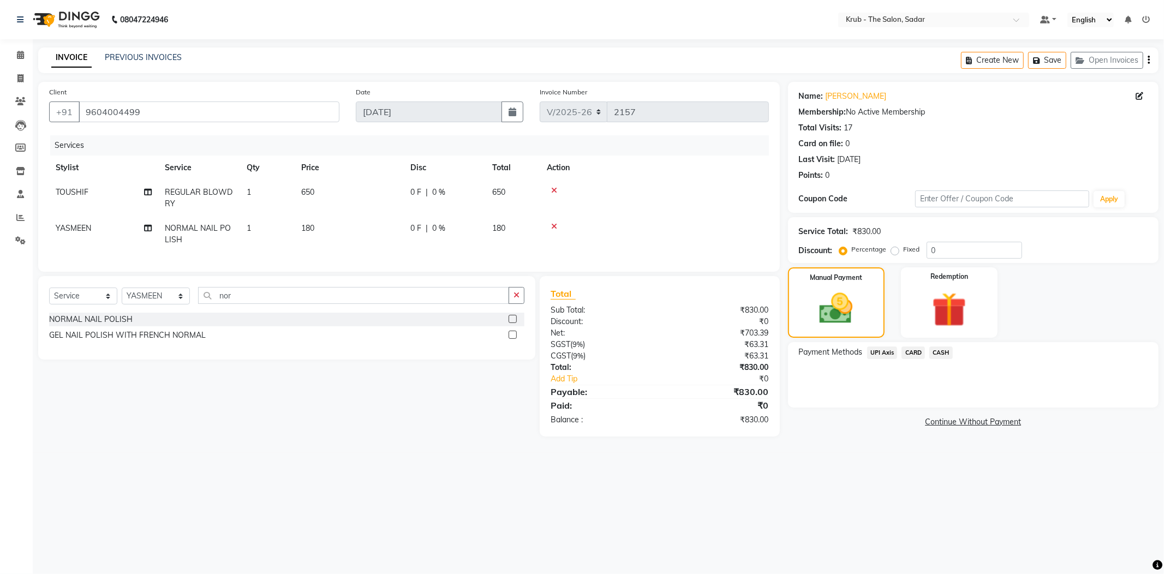
drag, startPoint x: 880, startPoint y: 335, endPoint x: 885, endPoint y: 345, distance: 11.7
click at [880, 346] on span "UPI Axis" at bounding box center [882, 352] width 31 height 13
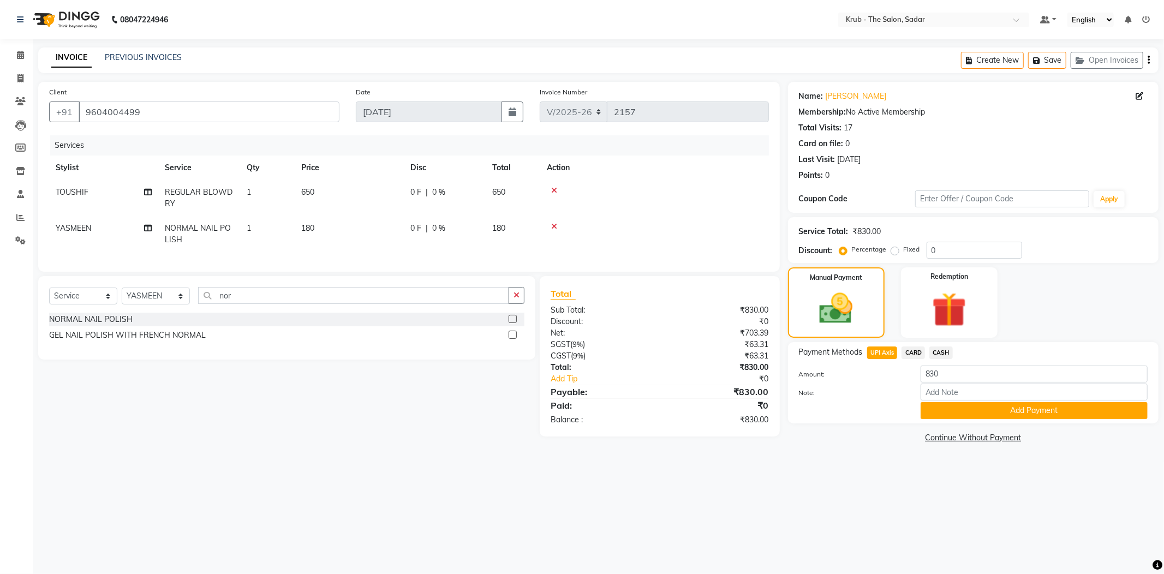
drag, startPoint x: 977, startPoint y: 387, endPoint x: 966, endPoint y: 394, distance: 13.0
click at [977, 402] on button "Add Payment" at bounding box center [1033, 410] width 227 height 17
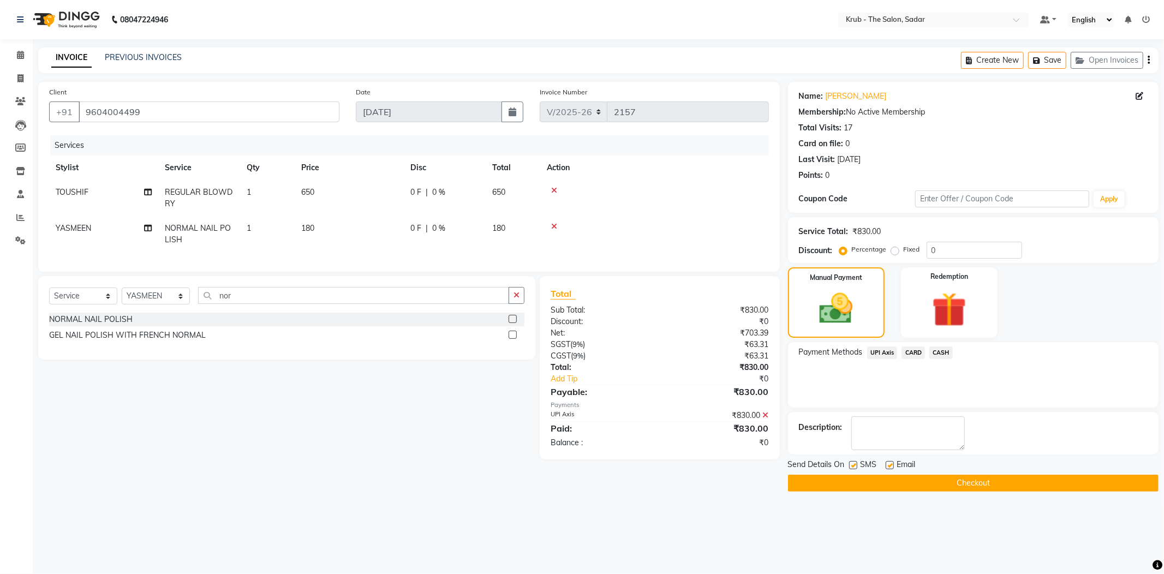
click at [889, 461] on label at bounding box center [890, 465] width 8 height 8
click at [889, 462] on input "checkbox" at bounding box center [889, 465] width 7 height 7
checkbox input "false"
click at [857, 461] on label at bounding box center [853, 465] width 8 height 8
click at [856, 462] on input "checkbox" at bounding box center [852, 465] width 7 height 7
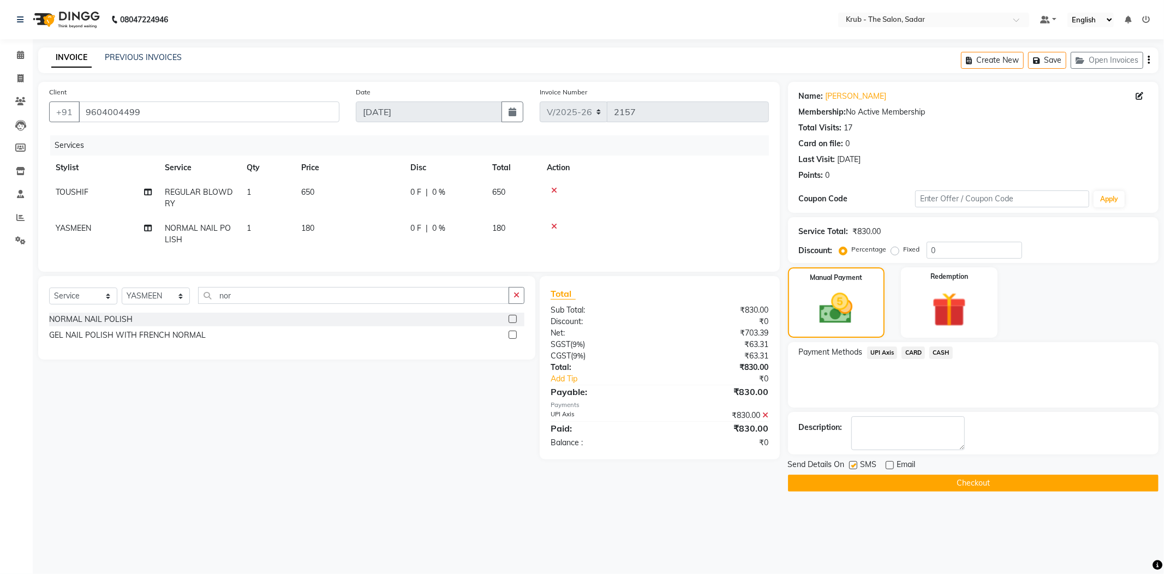
checkbox input "false"
click at [887, 475] on button "Checkout" at bounding box center [973, 483] width 370 height 17
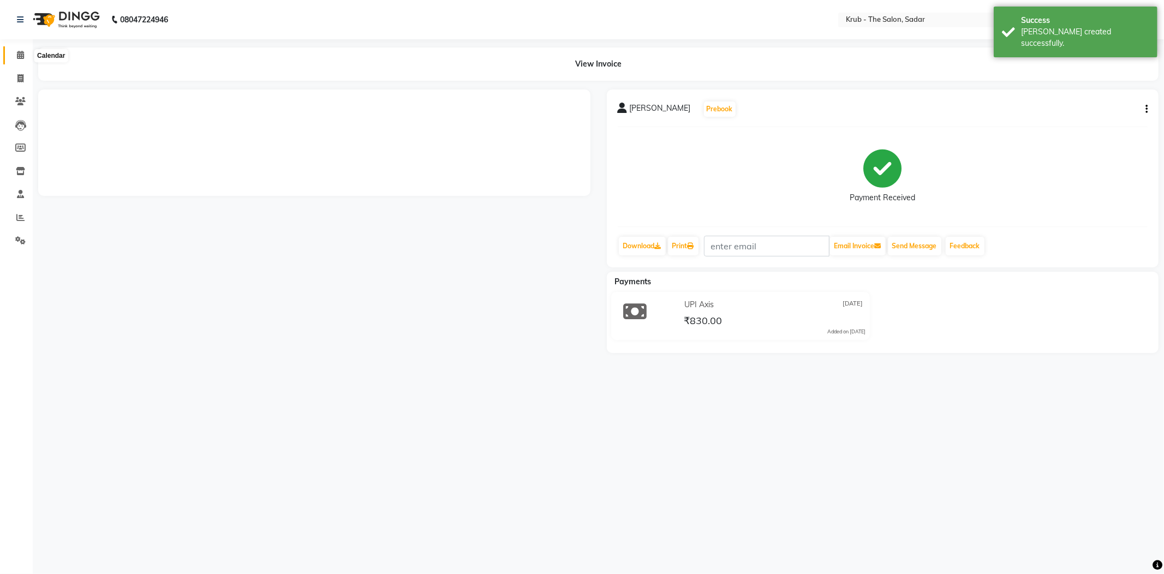
drag, startPoint x: 16, startPoint y: 57, endPoint x: 51, endPoint y: 3, distance: 63.6
click at [17, 56] on icon at bounding box center [20, 55] width 7 height 8
